Goal: Contribute content: Add original content to the website for others to see

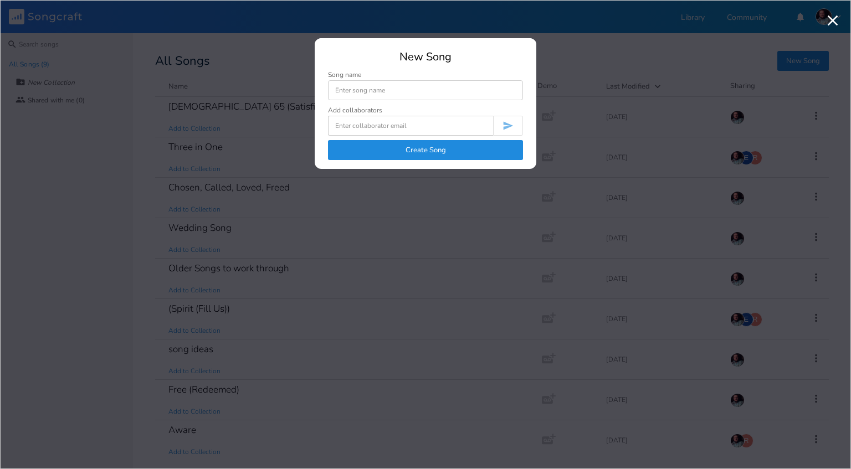
click at [365, 91] on input at bounding box center [425, 90] width 195 height 20
type input "Unnammed"
click at [402, 153] on button "Create Song" at bounding box center [425, 150] width 195 height 20
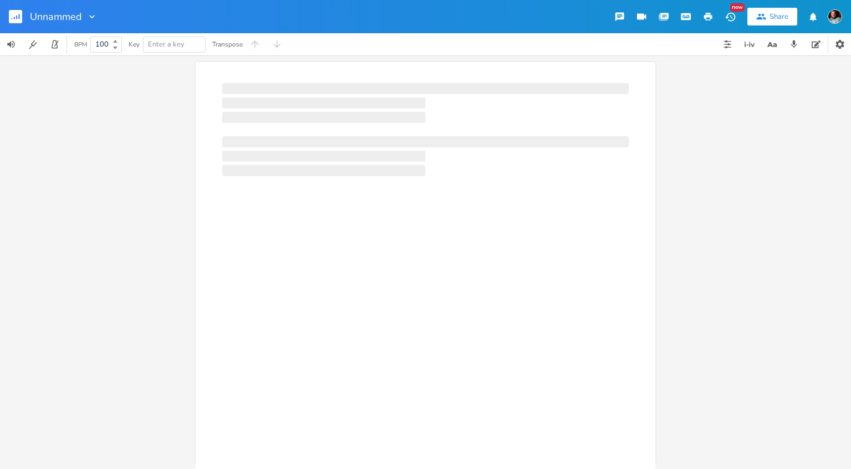
scroll to position [4, 0]
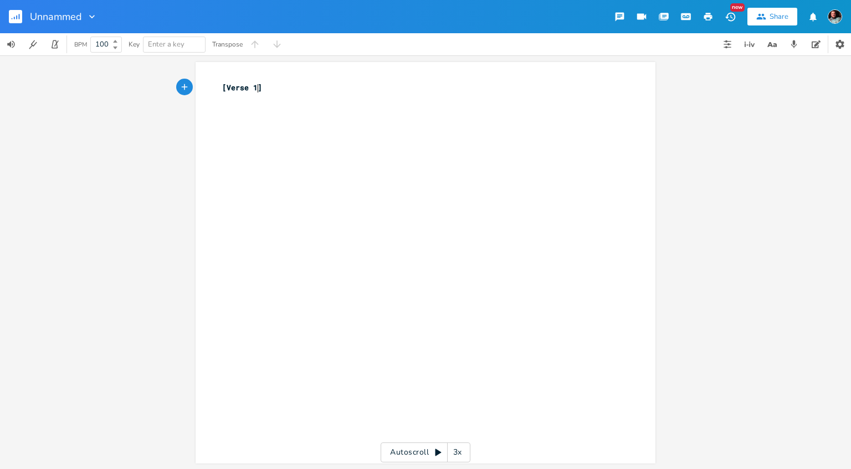
click at [244, 114] on div "xxxxxxxxxx [Verse 1] ​" at bounding box center [434, 273] width 428 height 387
drag, startPoint x: 274, startPoint y: 94, endPoint x: 216, endPoint y: 95, distance: 57.6
click at [216, 94] on div "xxxxxxxxxx [Verse 1] ​" at bounding box center [426, 263] width 460 height 402
paste textarea "הִנֵּה֩"
type textarea "הִנֵּה֩"
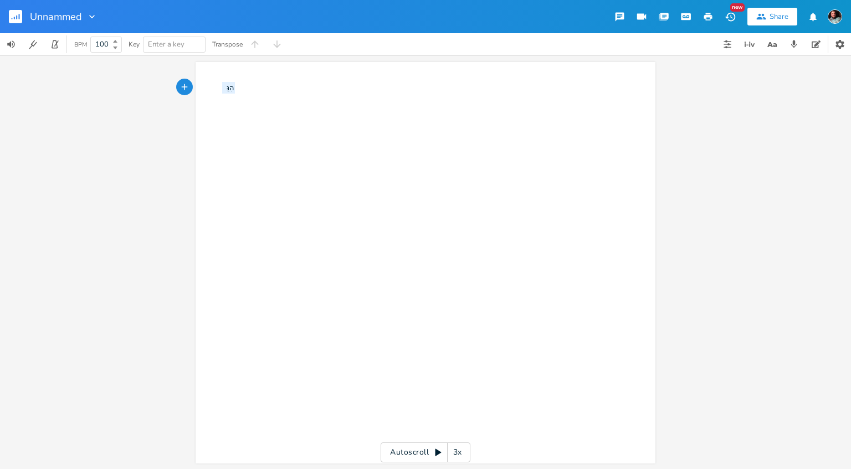
drag, startPoint x: 248, startPoint y: 92, endPoint x: 131, endPoint y: 106, distance: 118.2
click at [131, 106] on div "הִנֵּה֩ x הִנֵּה֩ Autoscroll 3x" at bounding box center [425, 262] width 851 height 414
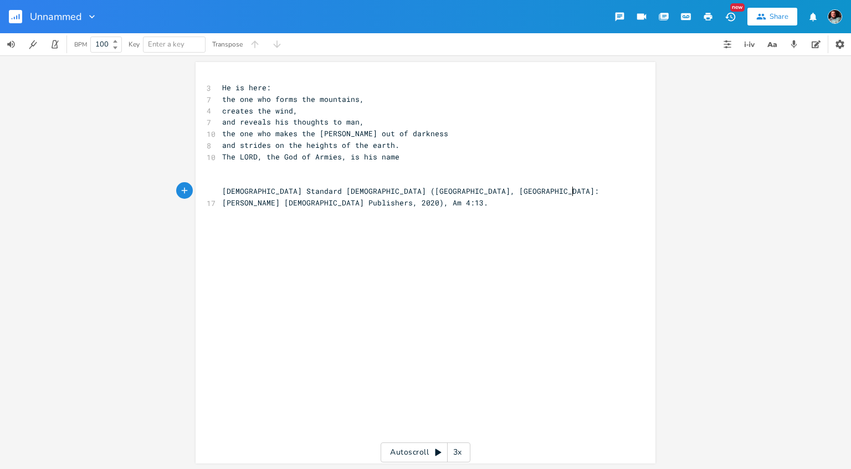
click at [582, 189] on pre "[DEMOGRAPHIC_DATA] Standard [DEMOGRAPHIC_DATA] ([GEOGRAPHIC_DATA], [GEOGRAPHIC_…" at bounding box center [420, 197] width 400 height 23
click at [423, 163] on pre "​" at bounding box center [420, 169] width 400 height 12
click at [446, 238] on div "x 3 He is here: 7 the one who forms the mountains, 4 creates the wind, 7 and re…" at bounding box center [434, 273] width 428 height 387
